Goal: Find specific page/section: Find specific page/section

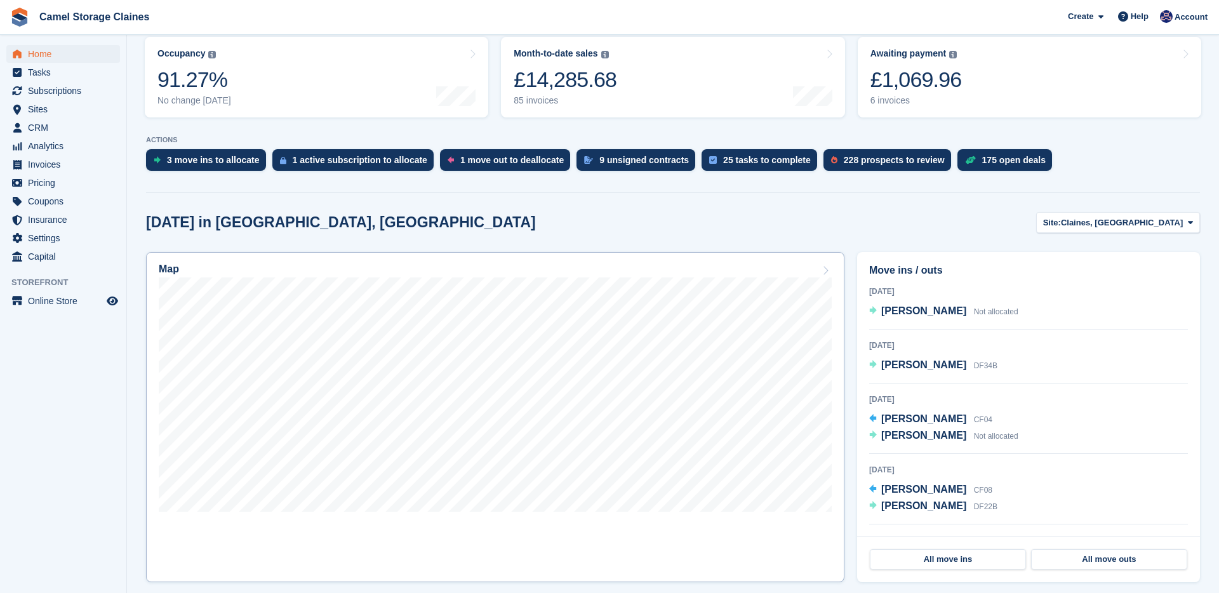
scroll to position [170, 0]
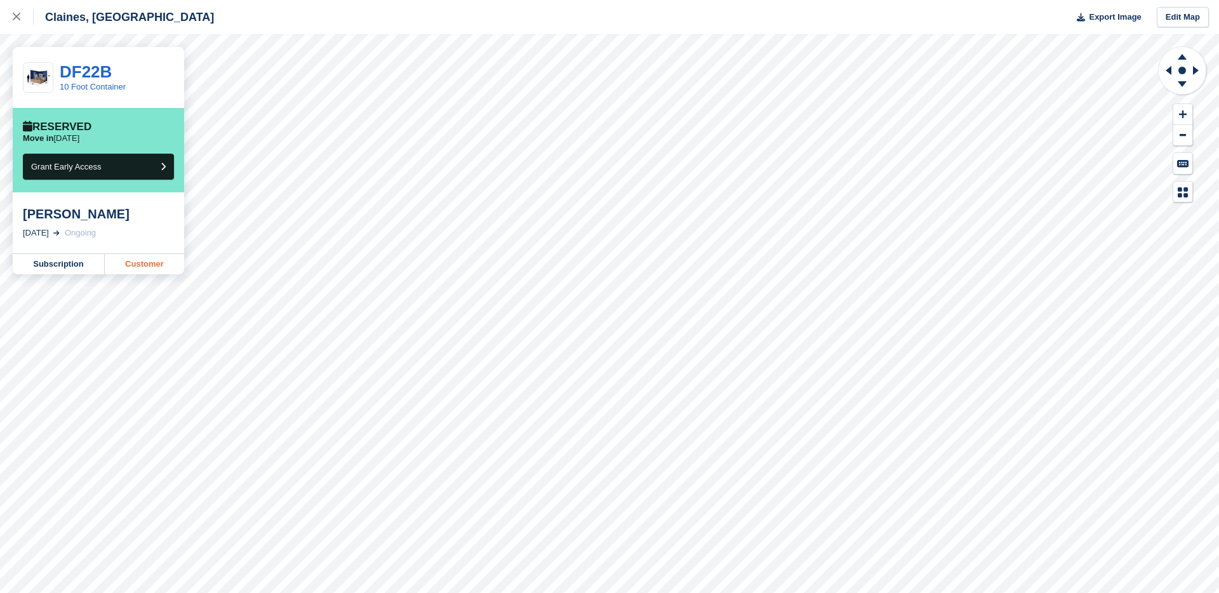
click at [138, 269] on link "Customer" at bounding box center [144, 264] width 79 height 20
